Goal: Task Accomplishment & Management: Complete application form

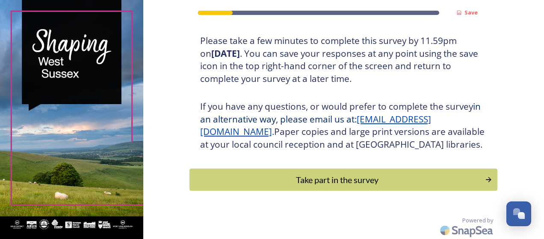
scroll to position [171, 0]
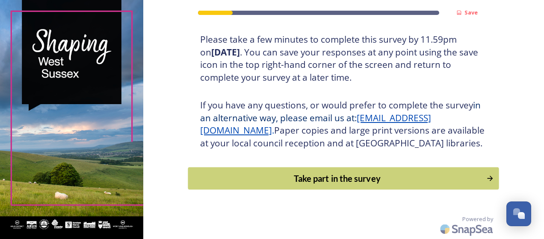
click at [317, 179] on div "Take part in the survey" at bounding box center [337, 178] width 289 height 13
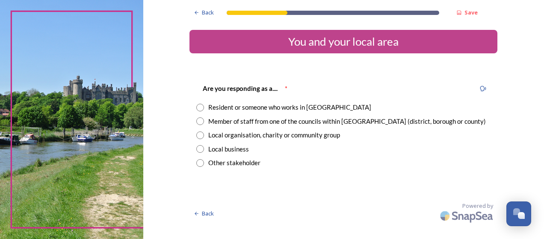
click at [200, 121] on input "radio" at bounding box center [200, 122] width 8 height 8
radio input "true"
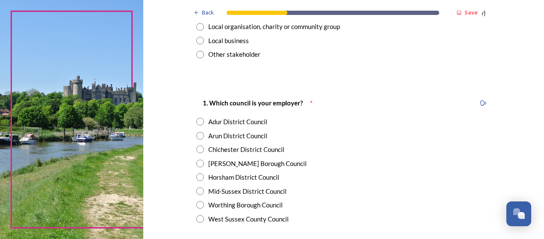
scroll to position [128, 0]
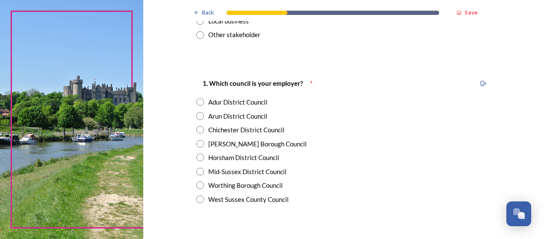
click at [199, 145] on input "radio" at bounding box center [200, 144] width 8 height 8
radio input "true"
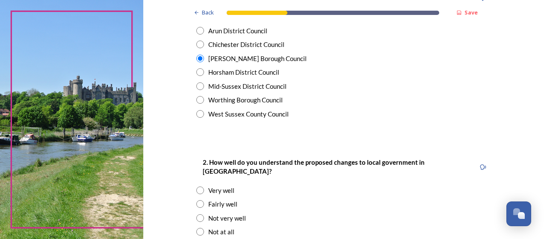
scroll to position [256, 0]
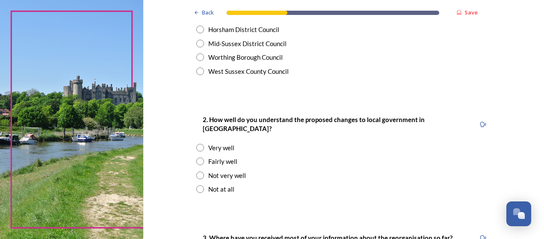
click at [197, 158] on input "radio" at bounding box center [200, 162] width 8 height 8
radio input "true"
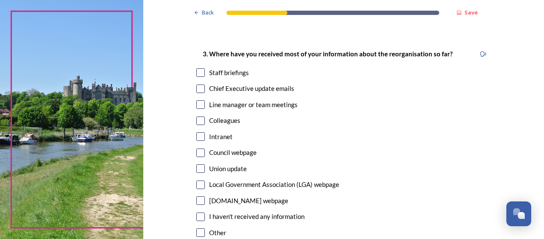
scroll to position [427, 0]
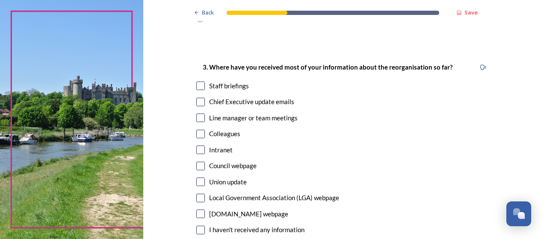
click at [198, 98] on input "checkbox" at bounding box center [200, 102] width 9 height 9
checkbox input "true"
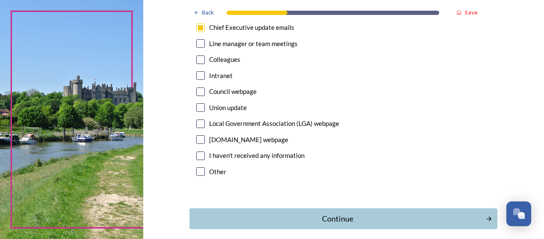
scroll to position [532, 0]
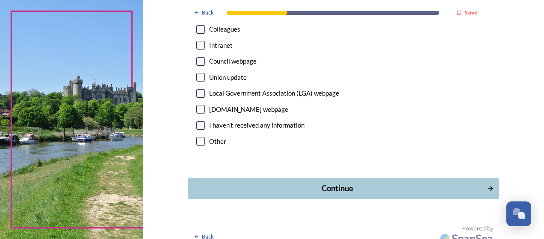
click at [323, 186] on button "Continue" at bounding box center [343, 188] width 311 height 21
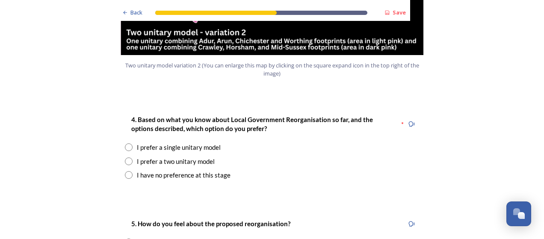
scroll to position [1068, 0]
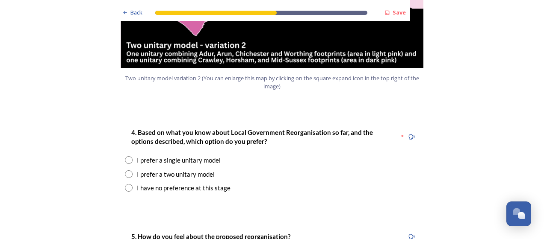
click at [125, 171] on input "radio" at bounding box center [129, 175] width 8 height 8
radio input "true"
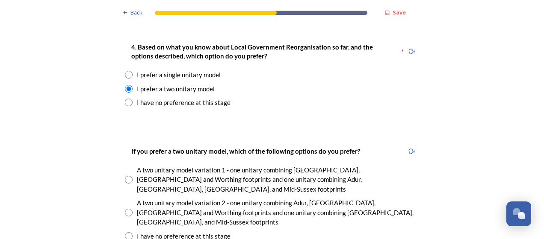
scroll to position [1197, 0]
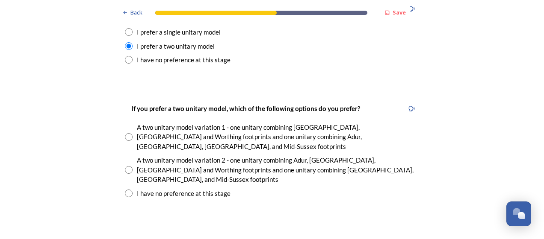
click at [126, 166] on input "radio" at bounding box center [129, 170] width 8 height 8
radio input "true"
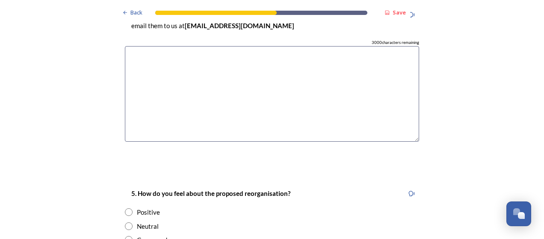
scroll to position [1496, 0]
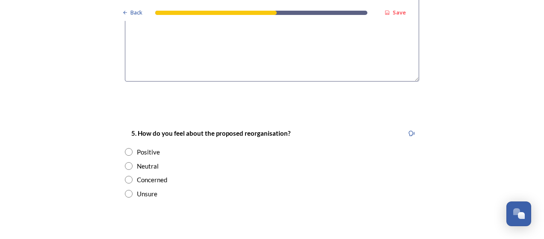
click at [125, 162] on input "radio" at bounding box center [129, 166] width 8 height 8
radio input "true"
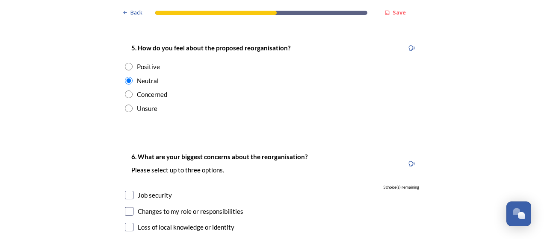
scroll to position [1624, 0]
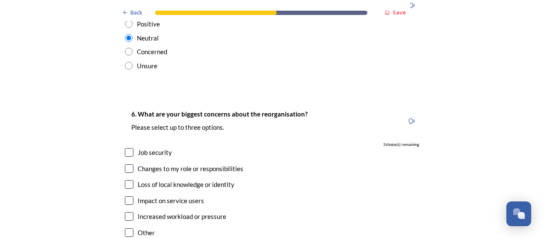
click at [125, 148] on input "checkbox" at bounding box center [129, 152] width 9 height 9
checkbox input "true"
click at [125, 197] on input "checkbox" at bounding box center [129, 201] width 9 height 9
checkbox input "true"
click at [127, 165] on input "checkbox" at bounding box center [129, 169] width 9 height 9
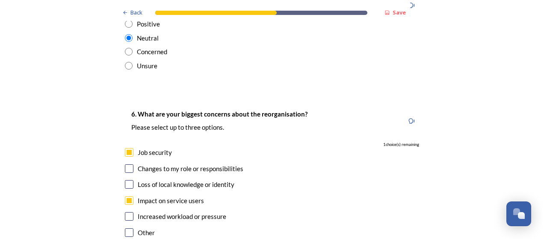
checkbox input "true"
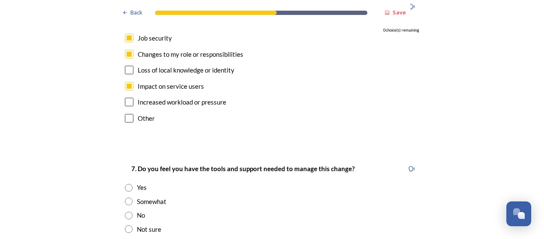
scroll to position [1752, 0]
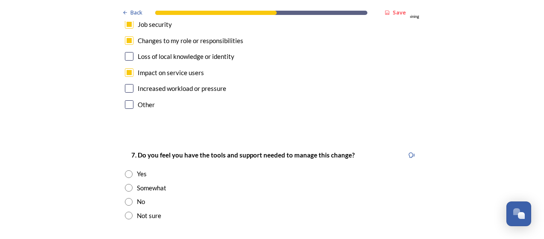
click at [127, 184] on input "radio" at bounding box center [129, 188] width 8 height 8
radio input "true"
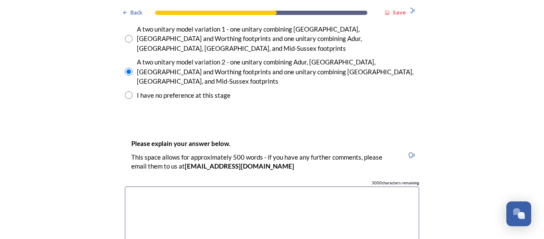
scroll to position [1282, 0]
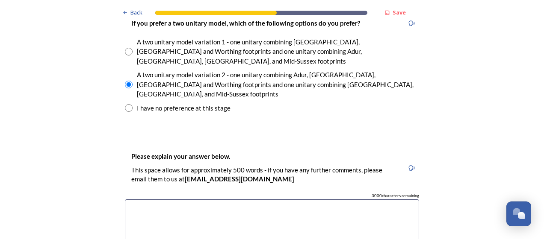
type textarea "w"
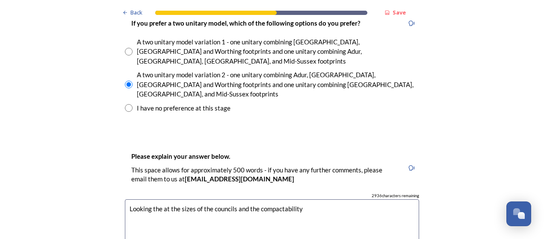
drag, startPoint x: 304, startPoint y: 165, endPoint x: 245, endPoint y: 166, distance: 59.0
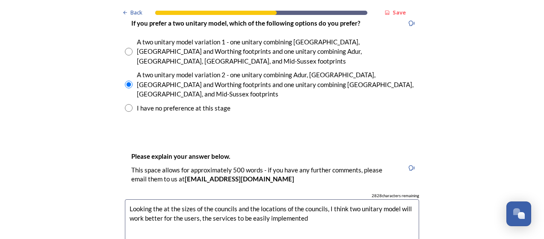
drag, startPoint x: 292, startPoint y: 171, endPoint x: 285, endPoint y: 187, distance: 17.8
drag, startPoint x: 265, startPoint y: 173, endPoint x: 241, endPoint y: 173, distance: 23.9
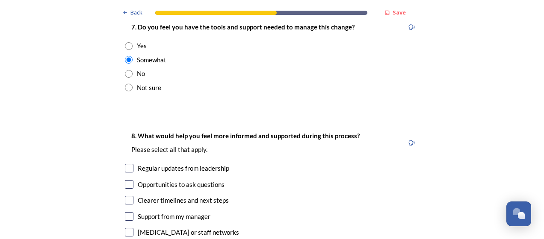
scroll to position [1923, 0]
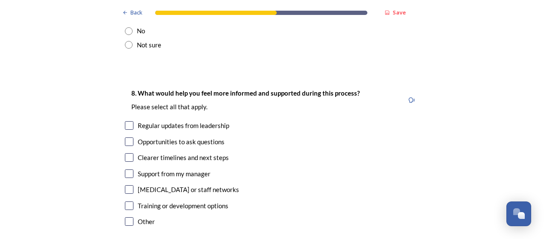
type textarea "Looking the at the sizes of the councils and the locations of the councils, I t…"
click at [126, 153] on input "checkbox" at bounding box center [129, 157] width 9 height 9
checkbox input "true"
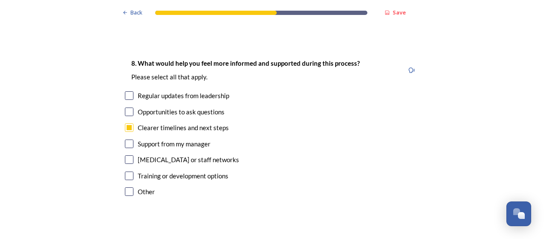
scroll to position [1966, 0]
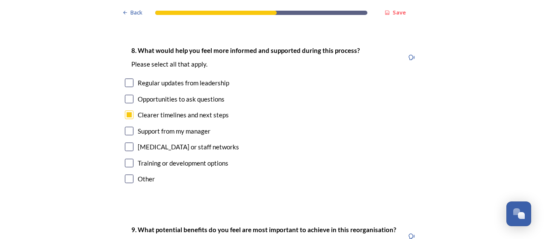
click at [125, 159] on input "checkbox" at bounding box center [129, 163] width 9 height 9
checkbox input "false"
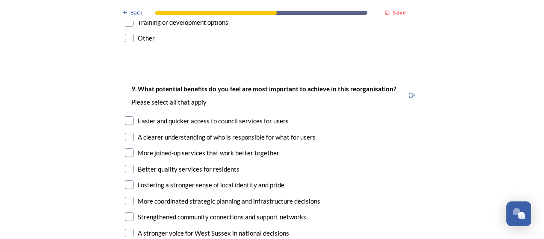
scroll to position [2094, 0]
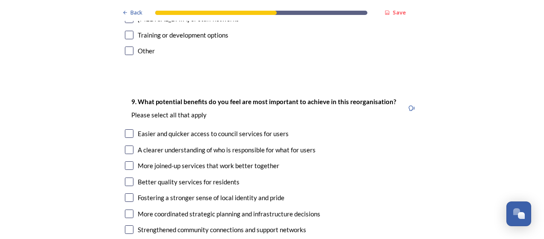
click at [128, 129] on input "checkbox" at bounding box center [129, 133] width 9 height 9
checkbox input "true"
click at [128, 146] on input "checkbox" at bounding box center [129, 150] width 9 height 9
checkbox input "true"
click at [125, 162] on input "checkbox" at bounding box center [129, 166] width 9 height 9
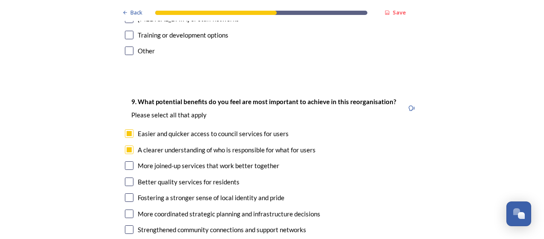
checkbox input "true"
click at [126, 178] on input "checkbox" at bounding box center [129, 182] width 9 height 9
checkbox input "true"
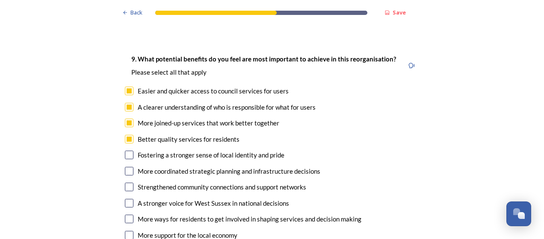
click at [127, 151] on input "checkbox" at bounding box center [129, 155] width 9 height 9
checkbox input "true"
click at [126, 167] on input "checkbox" at bounding box center [129, 171] width 9 height 9
checkbox input "true"
click at [125, 183] on input "checkbox" at bounding box center [129, 187] width 9 height 9
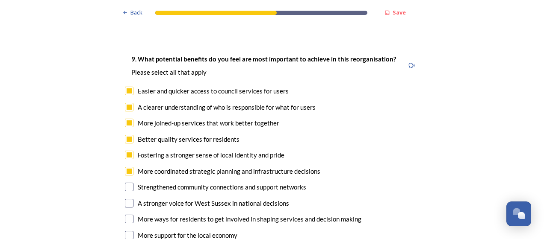
checkbox input "true"
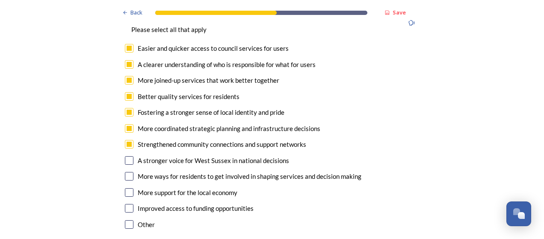
click at [125, 204] on input "checkbox" at bounding box center [129, 208] width 9 height 9
checkbox input "true"
click at [127, 188] on input "checkbox" at bounding box center [129, 192] width 9 height 9
checkbox input "true"
click at [129, 137] on div "9. What potential benefits do you feel are most important to achieve in this re…" at bounding box center [272, 122] width 308 height 238
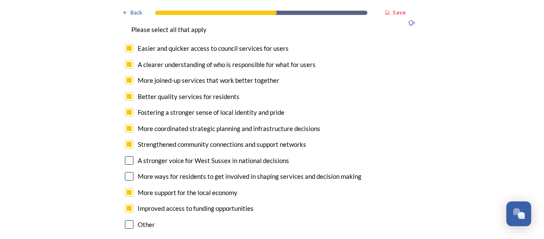
click at [121, 131] on div "9. What potential benefits do you feel are most important to achieve in this re…" at bounding box center [272, 122] width 308 height 238
click at [125, 156] on input "checkbox" at bounding box center [129, 160] width 9 height 9
checkbox input "true"
click at [125, 172] on input "checkbox" at bounding box center [129, 176] width 9 height 9
checkbox input "true"
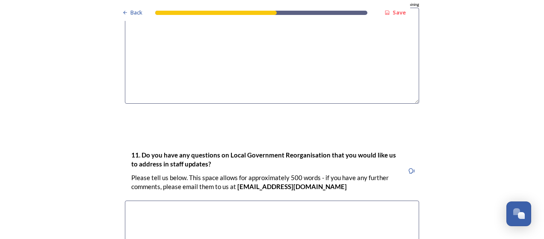
scroll to position [2521, 0]
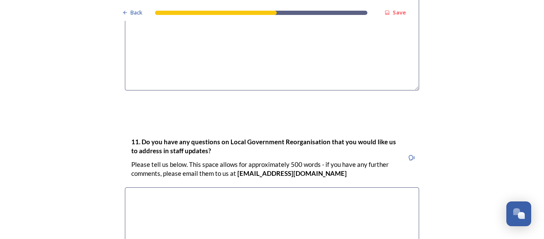
click at [213, 188] on textarea at bounding box center [272, 236] width 294 height 96
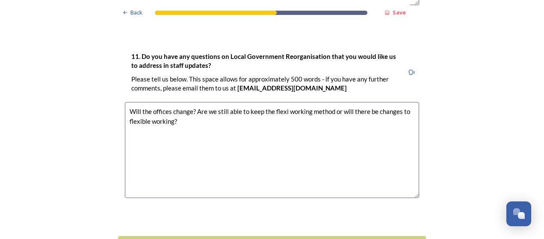
scroll to position [2629, 0]
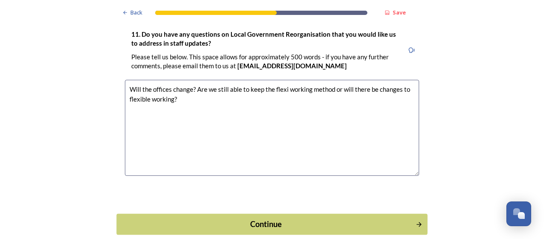
type textarea "Will the offices change? Are we still able to keep the flexi working method or …"
click at [329, 218] on div "Continue" at bounding box center [265, 224] width 289 height 12
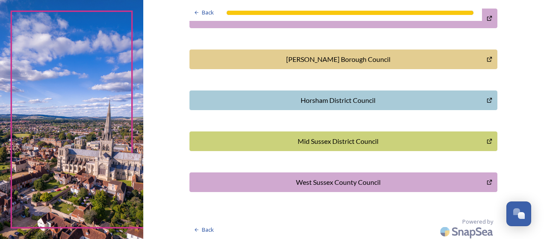
scroll to position [309, 0]
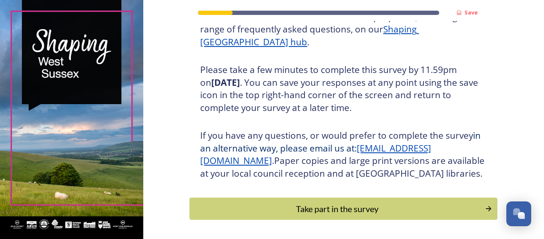
scroll to position [171, 0]
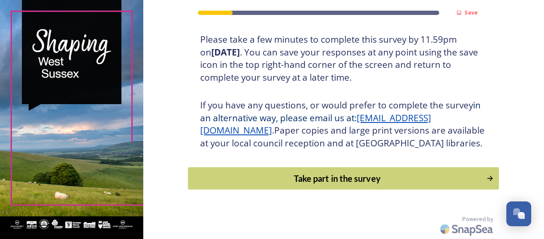
click at [326, 177] on div "Take part in the survey" at bounding box center [337, 178] width 289 height 13
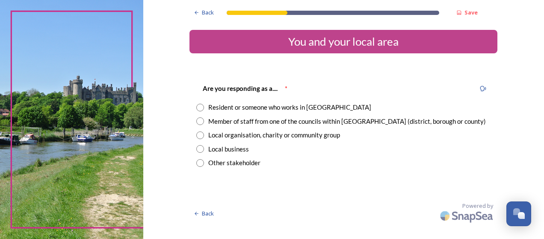
click at [201, 109] on input "radio" at bounding box center [200, 108] width 8 height 8
radio input "true"
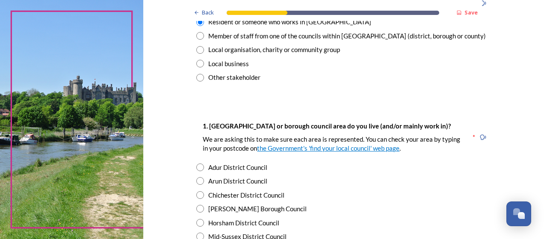
scroll to position [128, 0]
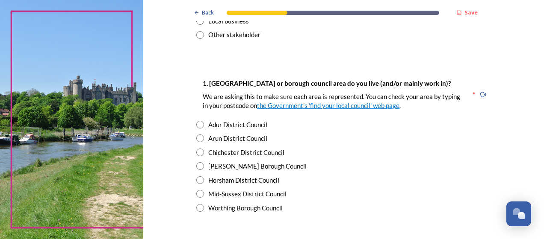
click at [197, 167] on input "radio" at bounding box center [200, 166] width 8 height 8
radio input "true"
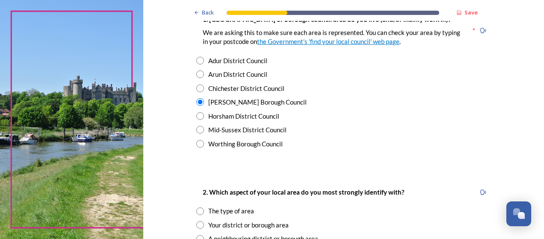
scroll to position [256, 0]
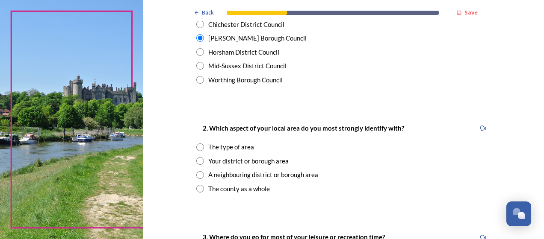
click at [196, 147] on input "radio" at bounding box center [200, 148] width 8 height 8
radio input "true"
click at [196, 158] on input "radio" at bounding box center [200, 161] width 8 height 8
radio input "true"
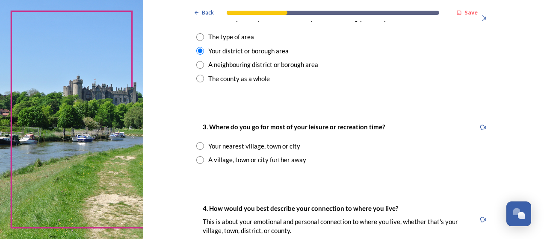
scroll to position [385, 0]
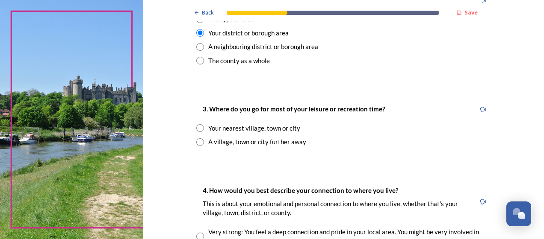
click at [197, 127] on input "radio" at bounding box center [200, 128] width 8 height 8
radio input "true"
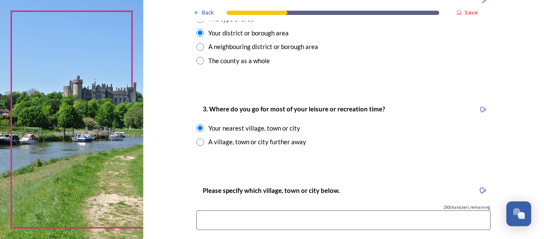
scroll to position [427, 0]
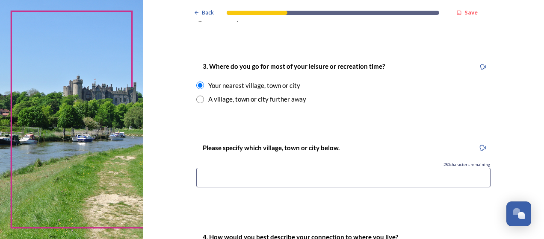
drag, startPoint x: 301, startPoint y: 175, endPoint x: 310, endPoint y: 176, distance: 9.4
click at [301, 175] on input at bounding box center [343, 178] width 294 height 20
type input "[PERSON_NAME]"
click at [381, 124] on div "Back Save You and your local area Are you responding as a.... * Resident or som…" at bounding box center [343, 121] width 308 height 1096
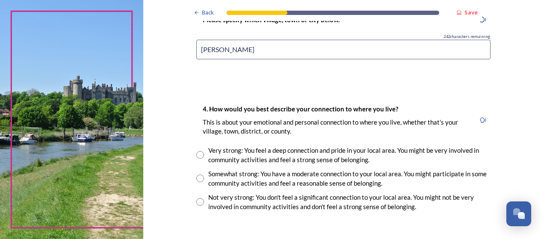
scroll to position [598, 0]
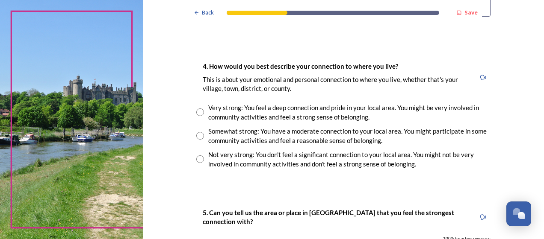
click at [199, 113] on input "radio" at bounding box center [200, 113] width 8 height 8
radio input "true"
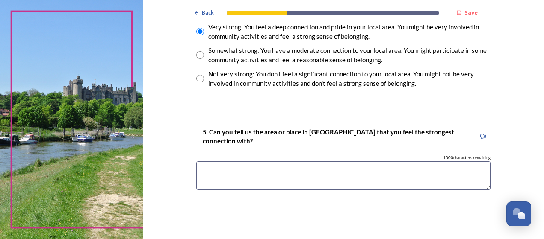
scroll to position [641, 0]
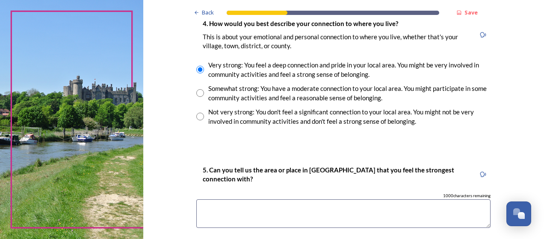
click at [196, 91] on input "radio" at bounding box center [200, 93] width 8 height 8
radio input "true"
click at [223, 202] on textarea at bounding box center [343, 214] width 294 height 29
click at [224, 210] on textarea "[PERSON_NAME], Horsham" at bounding box center [343, 214] width 294 height 29
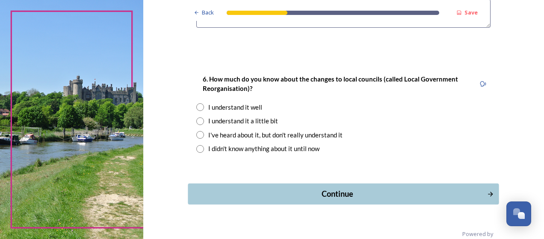
scroll to position [855, 0]
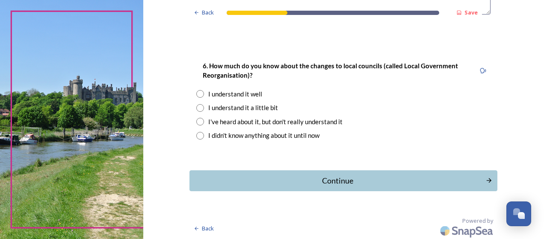
type textarea "[PERSON_NAME] and Horsham"
click at [197, 108] on input "radio" at bounding box center [200, 108] width 8 height 8
radio input "true"
click at [356, 182] on div "Continue" at bounding box center [337, 181] width 289 height 12
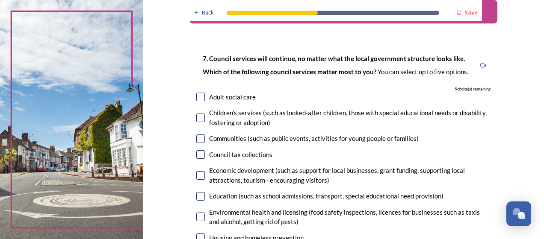
scroll to position [43, 0]
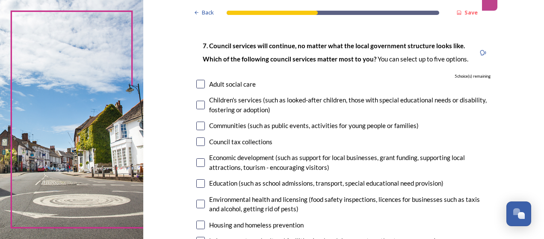
click at [200, 126] on input "checkbox" at bounding box center [200, 126] width 9 height 9
checkbox input "true"
click at [199, 160] on input "checkbox" at bounding box center [200, 163] width 9 height 9
checkbox input "true"
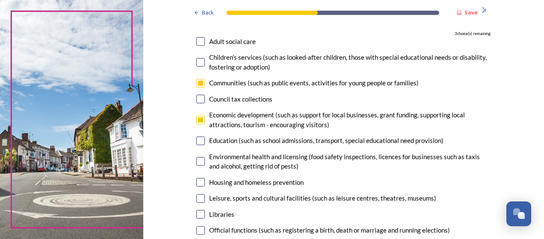
click at [196, 144] on input "checkbox" at bounding box center [200, 141] width 9 height 9
checkbox input "true"
click at [196, 157] on input "checkbox" at bounding box center [200, 161] width 9 height 9
checkbox input "true"
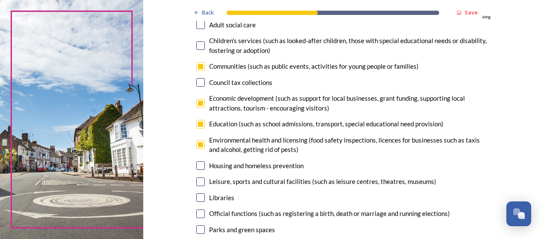
scroll to position [128, 0]
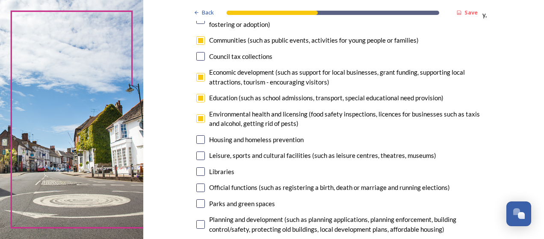
click at [198, 157] on input "checkbox" at bounding box center [200, 156] width 9 height 9
checkbox input "true"
click at [198, 173] on input "checkbox" at bounding box center [200, 172] width 9 height 9
click at [199, 173] on input "checkbox" at bounding box center [200, 172] width 9 height 9
checkbox input "false"
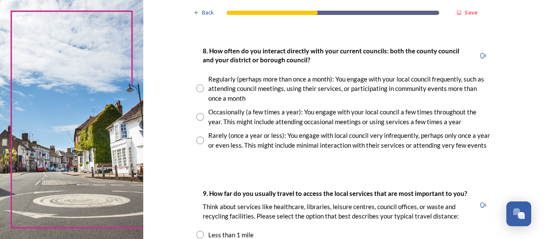
scroll to position [470, 0]
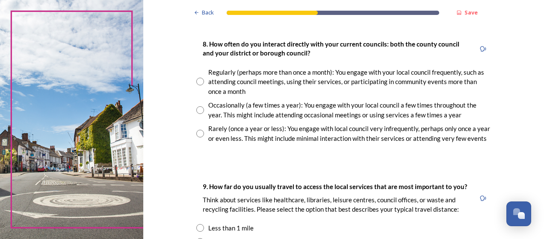
click at [197, 81] on input "radio" at bounding box center [200, 82] width 8 height 8
radio input "true"
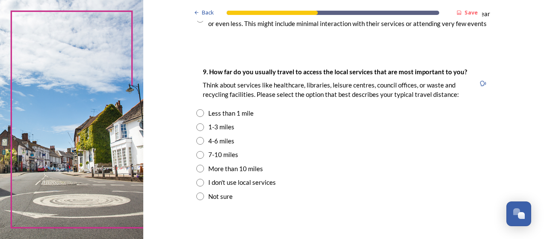
scroll to position [598, 0]
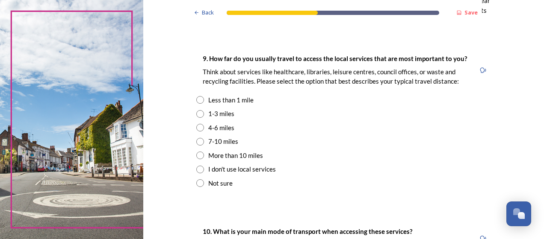
click at [197, 103] on input "radio" at bounding box center [200, 100] width 8 height 8
radio input "true"
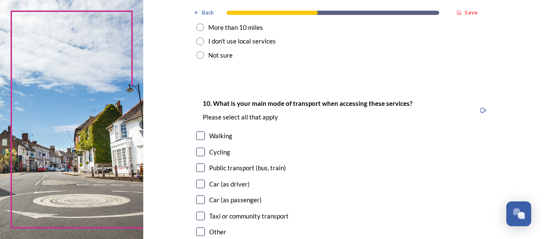
scroll to position [769, 0]
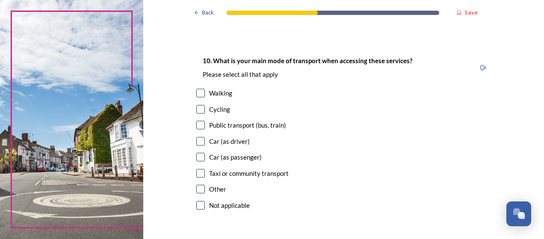
click at [200, 94] on input "checkbox" at bounding box center [200, 93] width 9 height 9
checkbox input "true"
click at [198, 144] on input "checkbox" at bounding box center [200, 141] width 9 height 9
checkbox input "true"
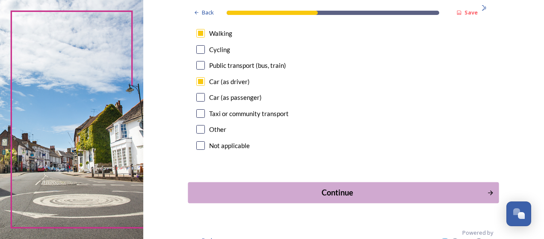
scroll to position [842, 0]
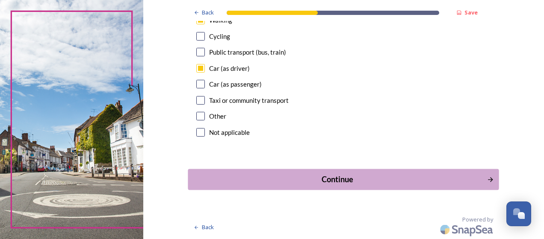
click at [308, 178] on div "Continue" at bounding box center [337, 180] width 289 height 12
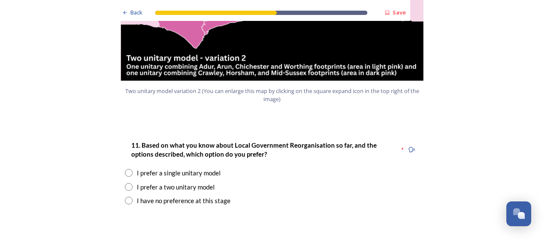
scroll to position [1068, 0]
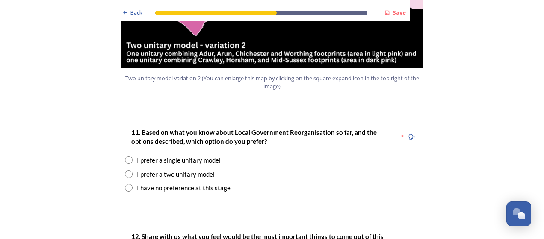
click at [126, 171] on input "radio" at bounding box center [129, 175] width 8 height 8
radio input "true"
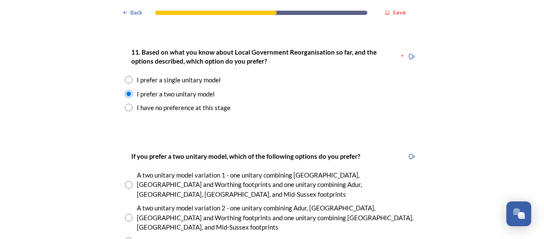
scroll to position [1197, 0]
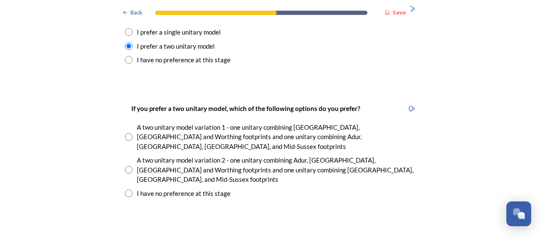
click at [125, 166] on input "radio" at bounding box center [129, 170] width 8 height 8
radio input "true"
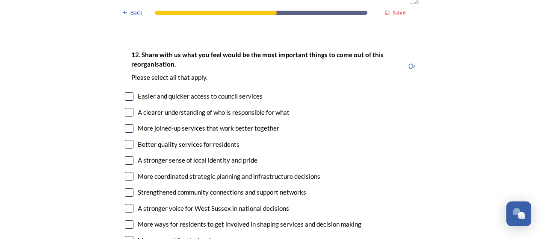
scroll to position [1581, 0]
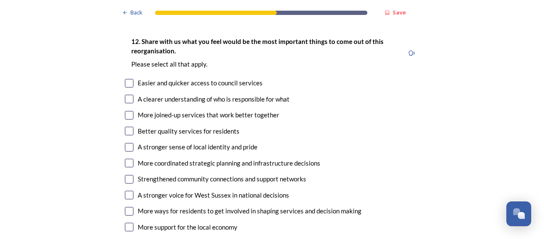
click at [128, 95] on input "checkbox" at bounding box center [129, 99] width 9 height 9
checkbox input "true"
click at [127, 127] on input "checkbox" at bounding box center [129, 131] width 9 height 9
checkbox input "true"
click at [126, 143] on input "checkbox" at bounding box center [129, 147] width 9 height 9
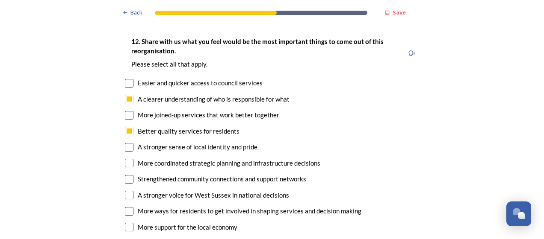
checkbox input "true"
click at [127, 159] on input "checkbox" at bounding box center [129, 163] width 9 height 9
checkbox input "true"
drag, startPoint x: 126, startPoint y: 133, endPoint x: 123, endPoint y: 139, distance: 6.3
click at [125, 175] on input "checkbox" at bounding box center [129, 179] width 9 height 9
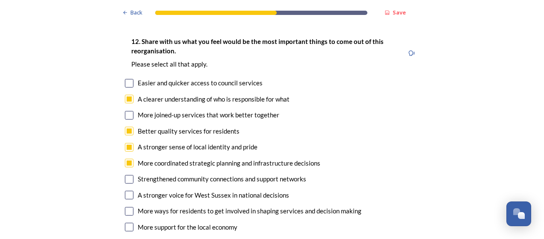
checkbox input "true"
click at [126, 191] on input "checkbox" at bounding box center [129, 195] width 9 height 9
checkbox input "true"
click at [126, 207] on input "checkbox" at bounding box center [129, 211] width 9 height 9
checkbox input "true"
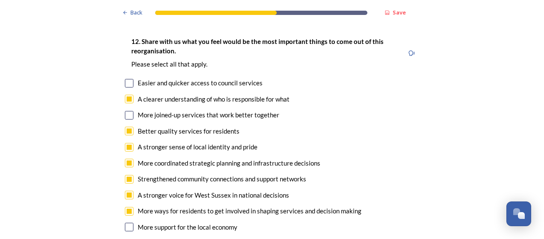
click at [126, 223] on input "checkbox" at bounding box center [129, 227] width 9 height 9
checkbox input "true"
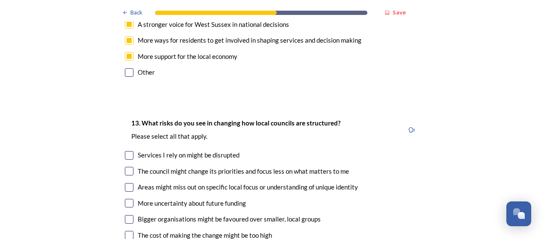
scroll to position [1795, 0]
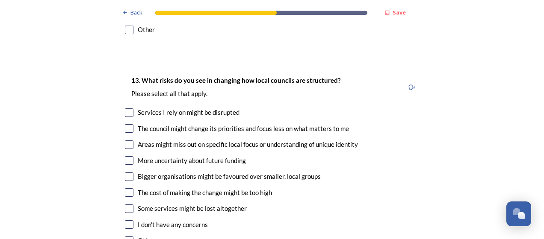
click at [125, 109] on input "checkbox" at bounding box center [129, 113] width 9 height 9
checkbox input "true"
click at [125, 124] on input "checkbox" at bounding box center [129, 128] width 9 height 9
checkbox input "true"
click at [127, 141] on input "checkbox" at bounding box center [129, 145] width 9 height 9
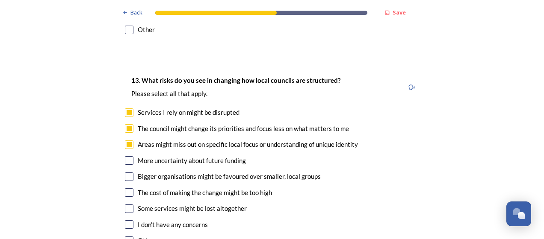
click at [126, 141] on input "checkbox" at bounding box center [129, 145] width 9 height 9
checkbox input "true"
click at [125, 173] on input "checkbox" at bounding box center [129, 177] width 9 height 9
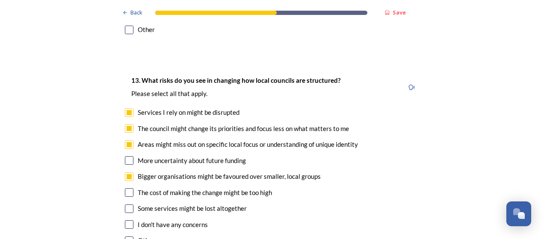
checkbox input "false"
click at [128, 188] on input "checkbox" at bounding box center [129, 192] width 9 height 9
checkbox input "true"
click at [126, 205] on input "checkbox" at bounding box center [129, 209] width 9 height 9
checkbox input "true"
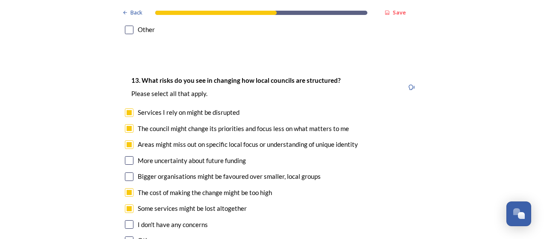
click at [125, 156] on input "checkbox" at bounding box center [129, 160] width 9 height 9
checkbox input "true"
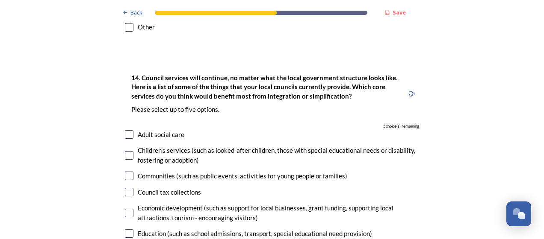
scroll to position [2051, 0]
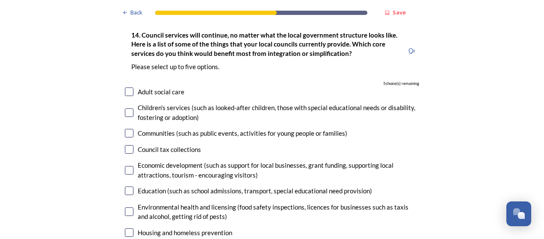
click at [125, 187] on input "checkbox" at bounding box center [129, 191] width 9 height 9
checkbox input "true"
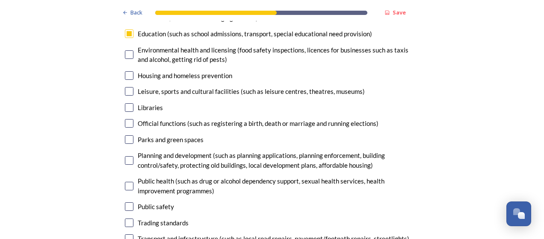
scroll to position [2222, 0]
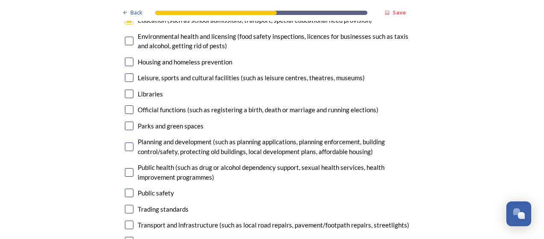
click at [125, 143] on input "checkbox" at bounding box center [129, 147] width 9 height 9
checkbox input "true"
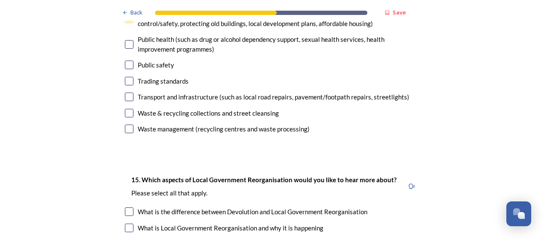
scroll to position [2393, 0]
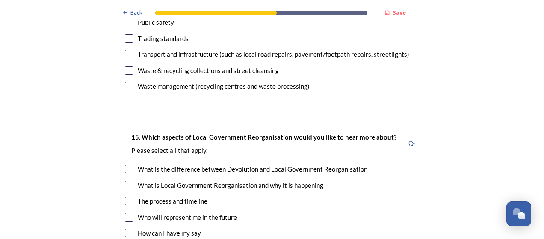
click at [126, 165] on input "checkbox" at bounding box center [129, 169] width 9 height 9
checkbox input "true"
click at [128, 181] on input "checkbox" at bounding box center [129, 185] width 9 height 9
checkbox input "true"
click at [129, 197] on input "checkbox" at bounding box center [129, 201] width 9 height 9
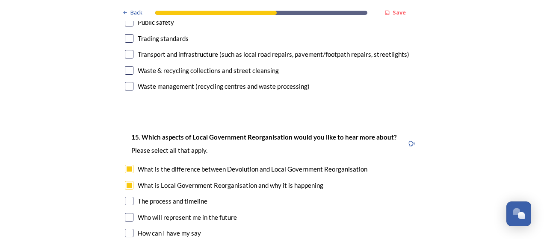
checkbox input "true"
click at [126, 213] on input "checkbox" at bounding box center [129, 217] width 9 height 9
checkbox input "true"
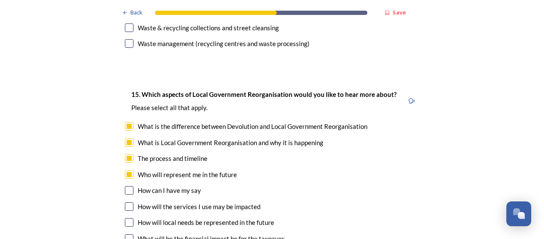
scroll to position [2479, 0]
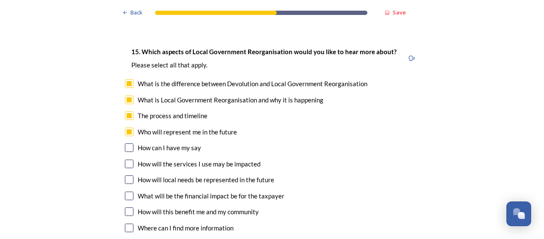
click at [125, 144] on input "checkbox" at bounding box center [129, 148] width 9 height 9
checkbox input "true"
click at [128, 160] on input "checkbox" at bounding box center [129, 164] width 9 height 9
checkbox input "true"
click at [127, 176] on input "checkbox" at bounding box center [129, 180] width 9 height 9
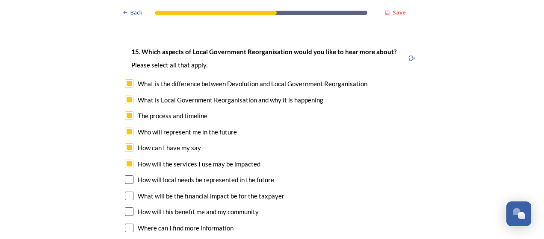
checkbox input "true"
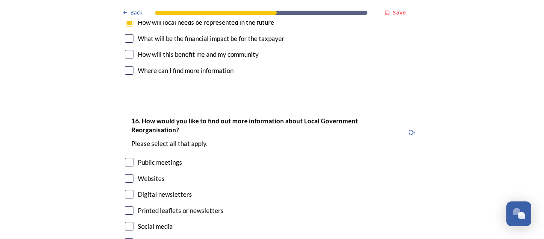
scroll to position [2650, 0]
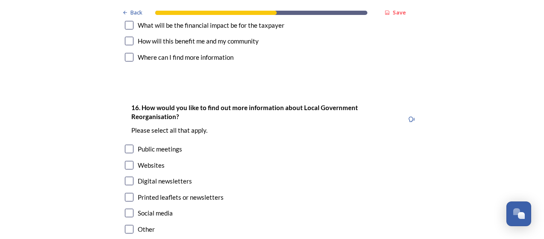
click at [125, 161] on input "checkbox" at bounding box center [129, 165] width 9 height 9
checkbox input "true"
click at [125, 193] on input "checkbox" at bounding box center [129, 197] width 9 height 9
checkbox input "true"
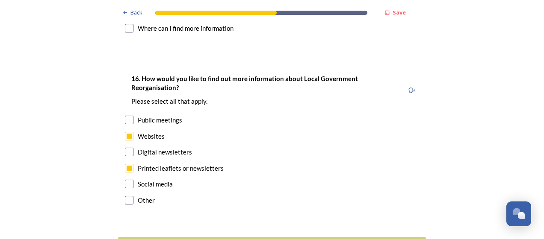
scroll to position [2692, 0]
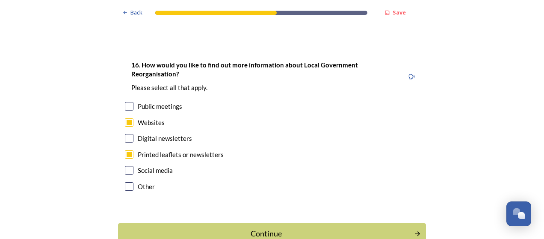
click at [127, 134] on input "checkbox" at bounding box center [129, 138] width 9 height 9
checkbox input "true"
click at [292, 224] on button "Continue" at bounding box center [271, 234] width 311 height 21
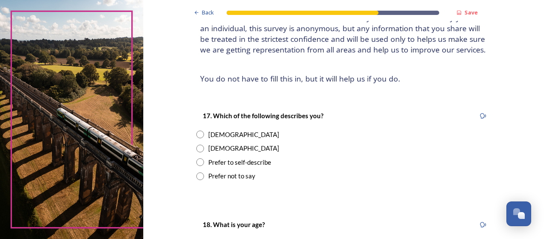
scroll to position [85, 0]
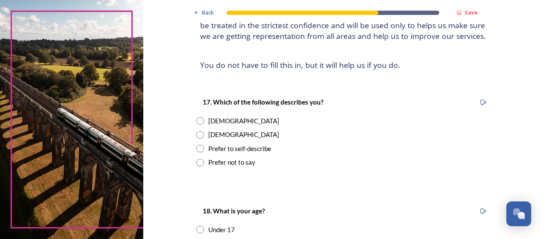
click at [196, 120] on input "radio" at bounding box center [200, 121] width 8 height 8
radio input "true"
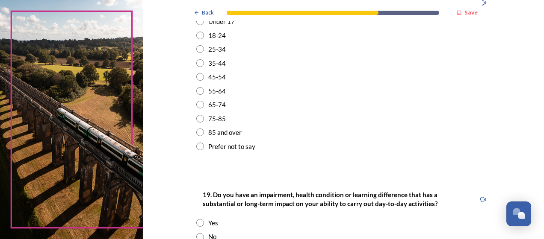
scroll to position [299, 0]
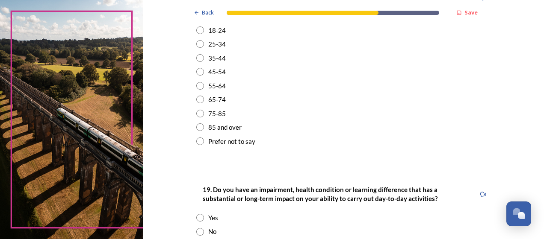
click at [199, 47] on input "radio" at bounding box center [200, 44] width 8 height 8
radio input "true"
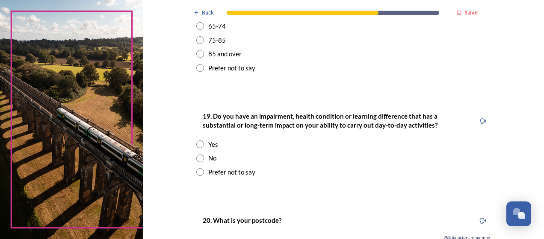
scroll to position [385, 0]
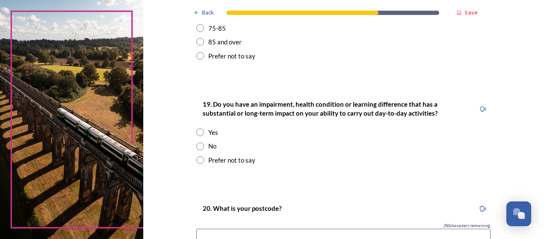
click at [197, 142] on div "No" at bounding box center [343, 146] width 294 height 10
radio input "true"
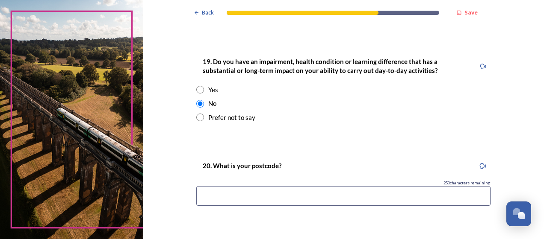
scroll to position [470, 0]
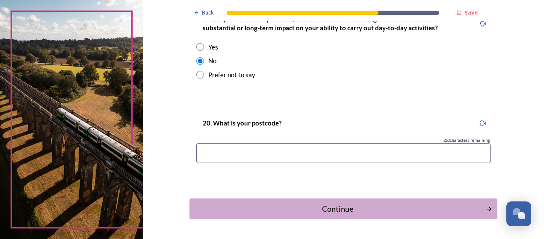
click at [310, 146] on input at bounding box center [343, 154] width 294 height 20
type input "rh11 7dn"
click at [271, 129] on div "20. What is your postcode?" at bounding box center [241, 123] width 91 height 19
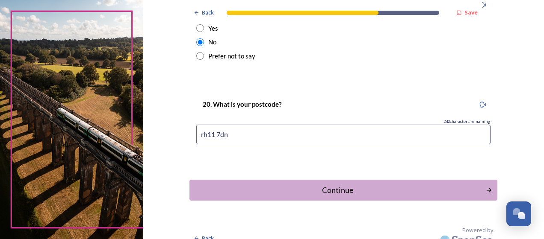
scroll to position [499, 0]
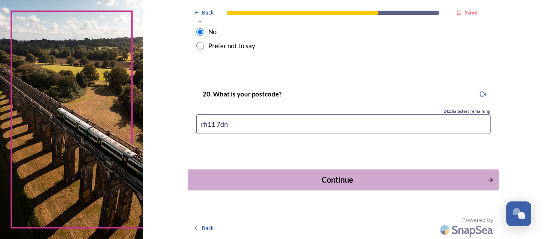
click at [345, 180] on div "Continue" at bounding box center [337, 180] width 289 height 12
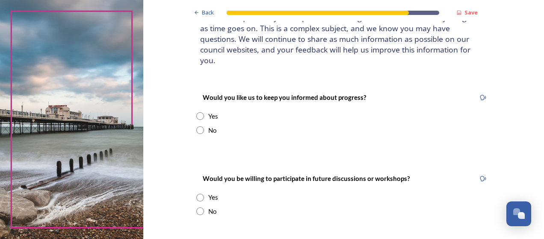
scroll to position [85, 0]
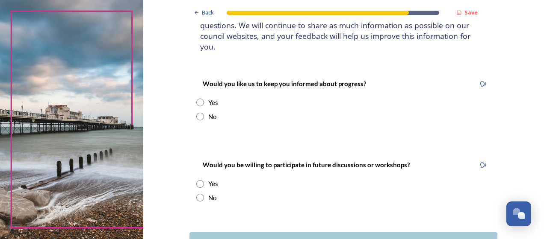
click at [197, 113] on input "radio" at bounding box center [200, 117] width 8 height 8
radio input "true"
click at [200, 180] on input "radio" at bounding box center [200, 184] width 8 height 8
radio input "true"
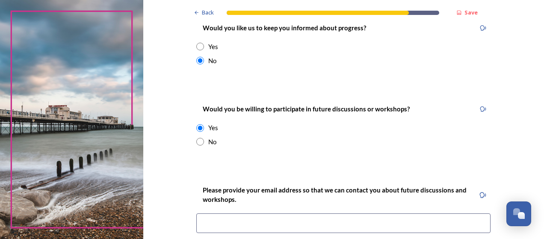
scroll to position [128, 0]
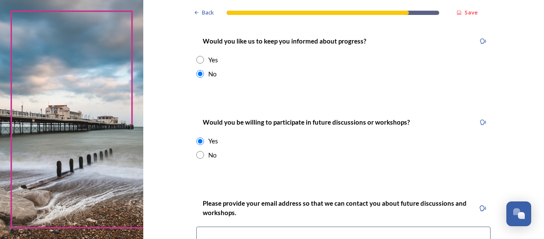
click at [197, 151] on input "radio" at bounding box center [200, 155] width 8 height 8
radio input "true"
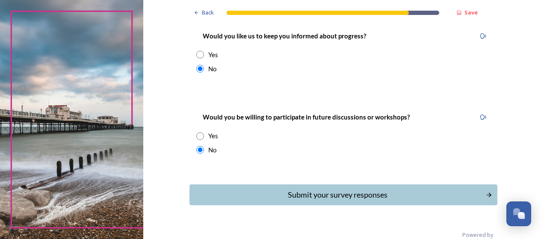
scroll to position [138, 0]
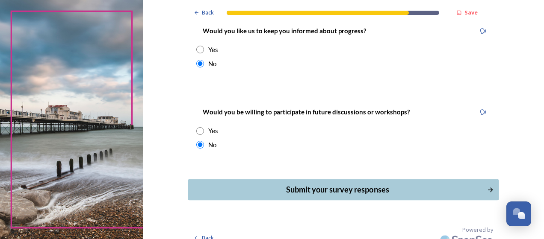
click at [365, 184] on div "Submit your survey responses" at bounding box center [337, 190] width 289 height 12
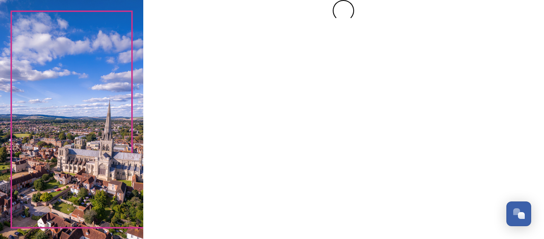
scroll to position [0, 0]
